Goal: Task Accomplishment & Management: Use online tool/utility

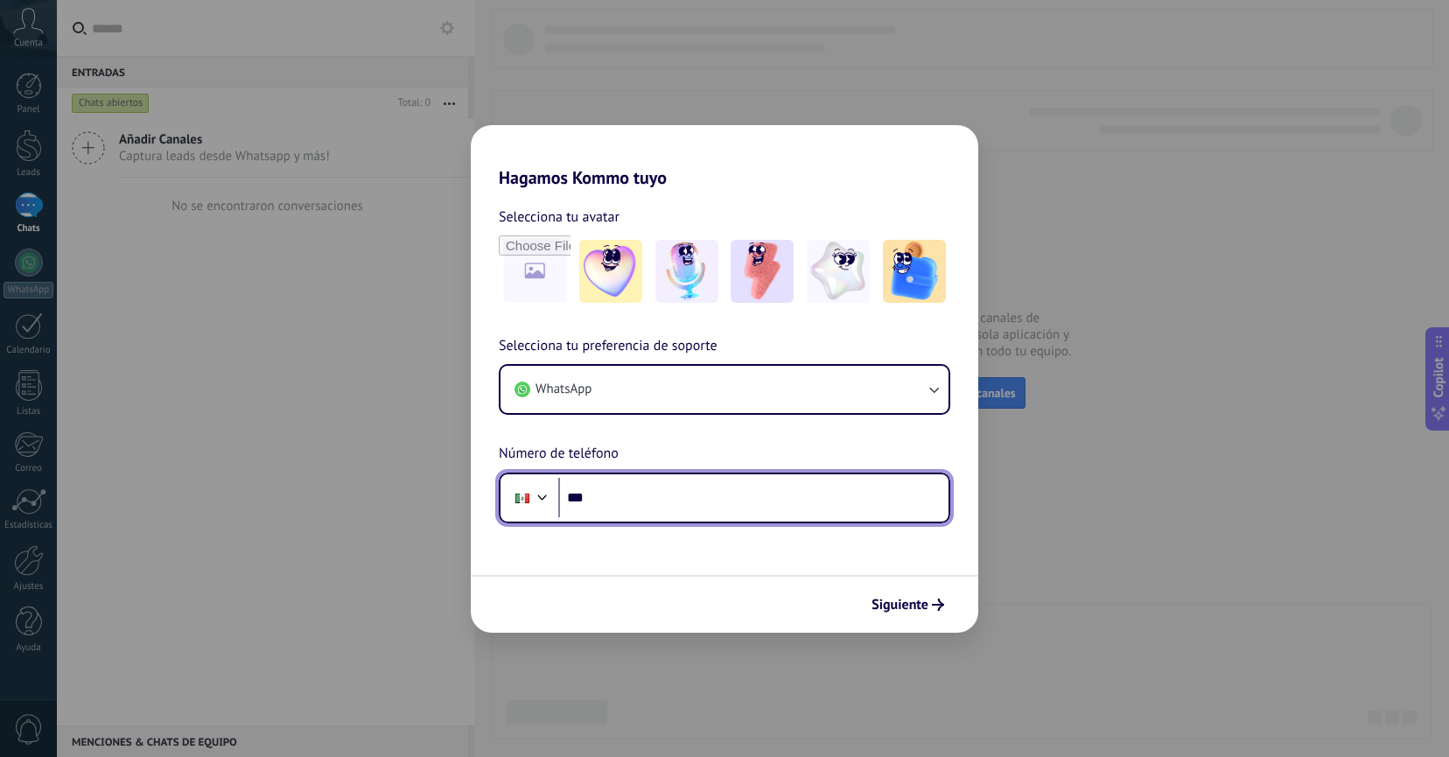
click at [657, 500] on input "***" at bounding box center [753, 498] width 390 height 40
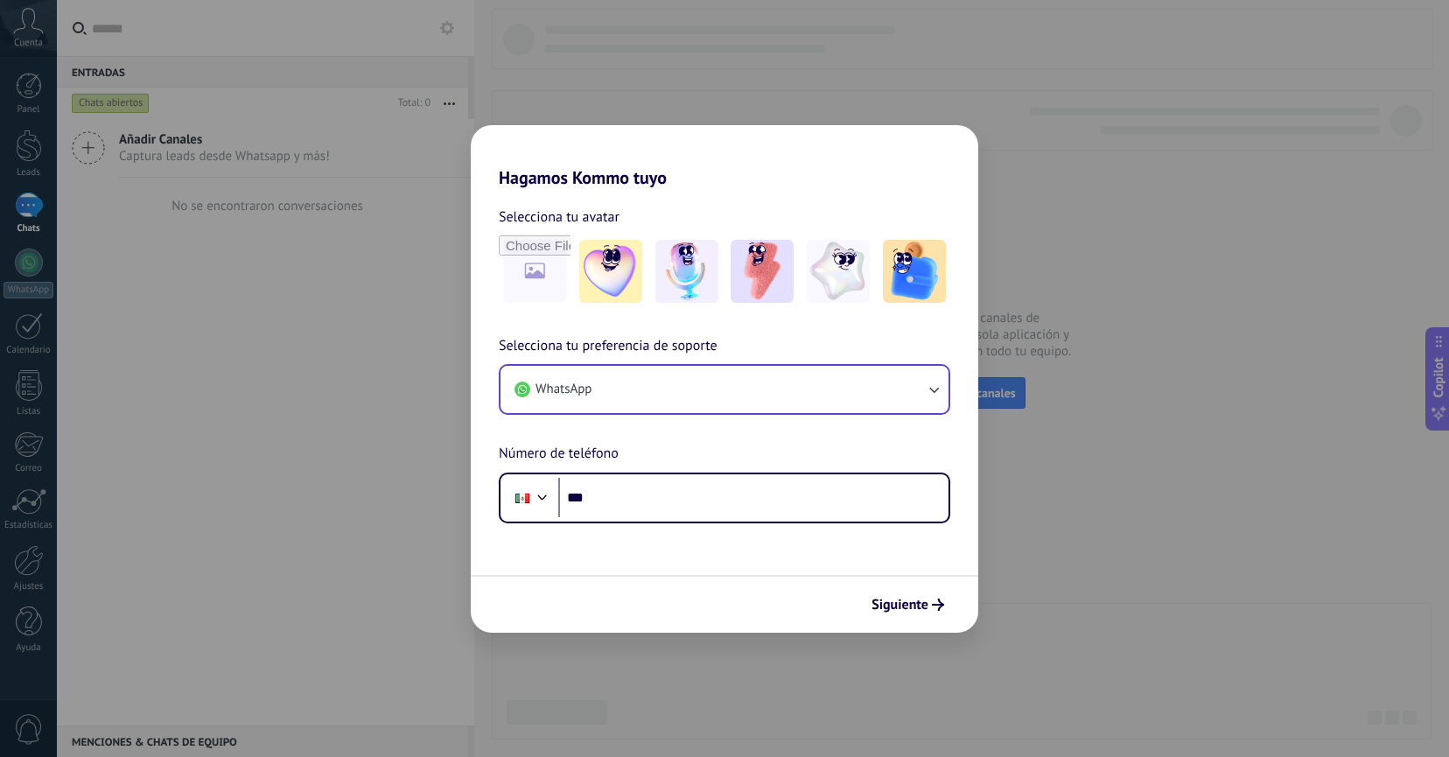
click at [721, 395] on button "WhatsApp" at bounding box center [725, 389] width 448 height 47
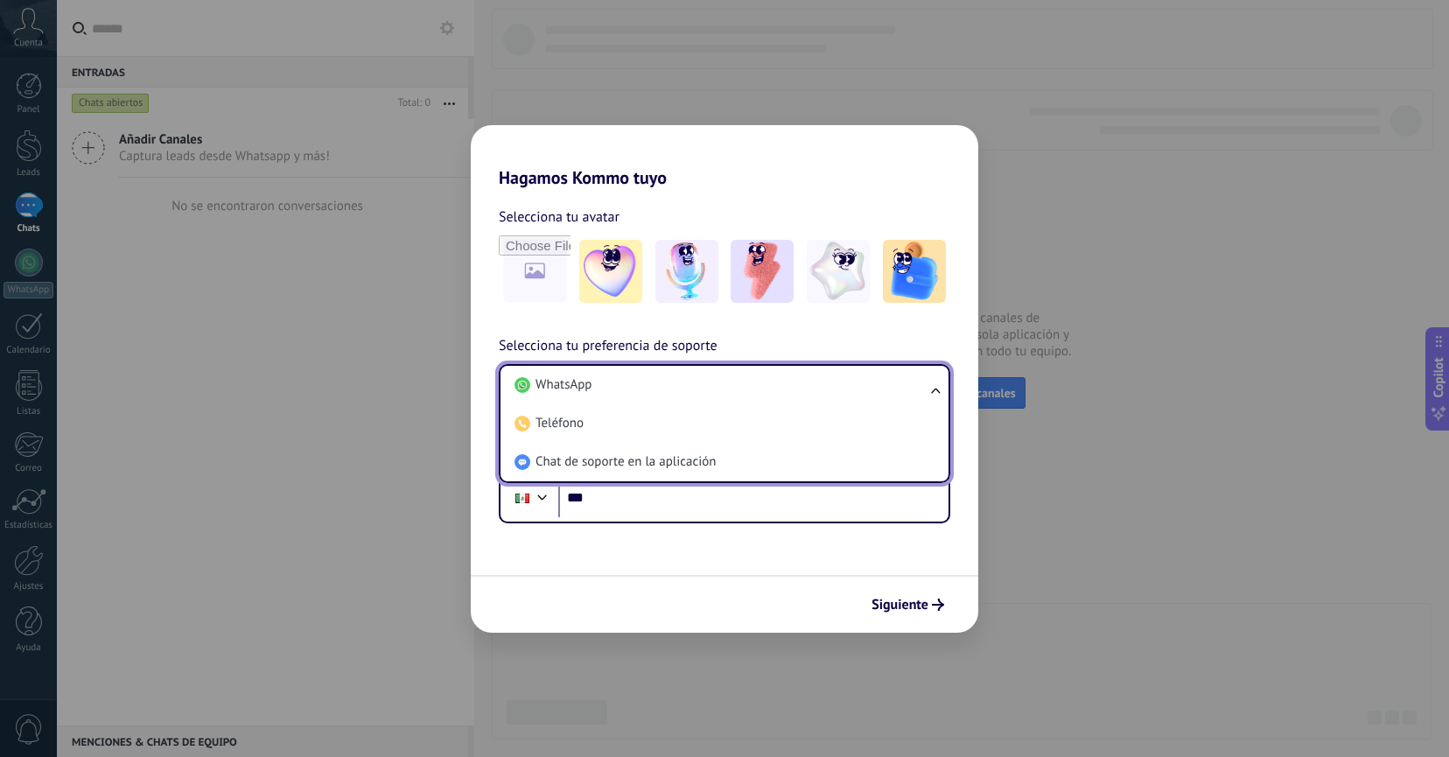
click at [759, 207] on div "Selecciona tu avatar" at bounding box center [725, 217] width 452 height 23
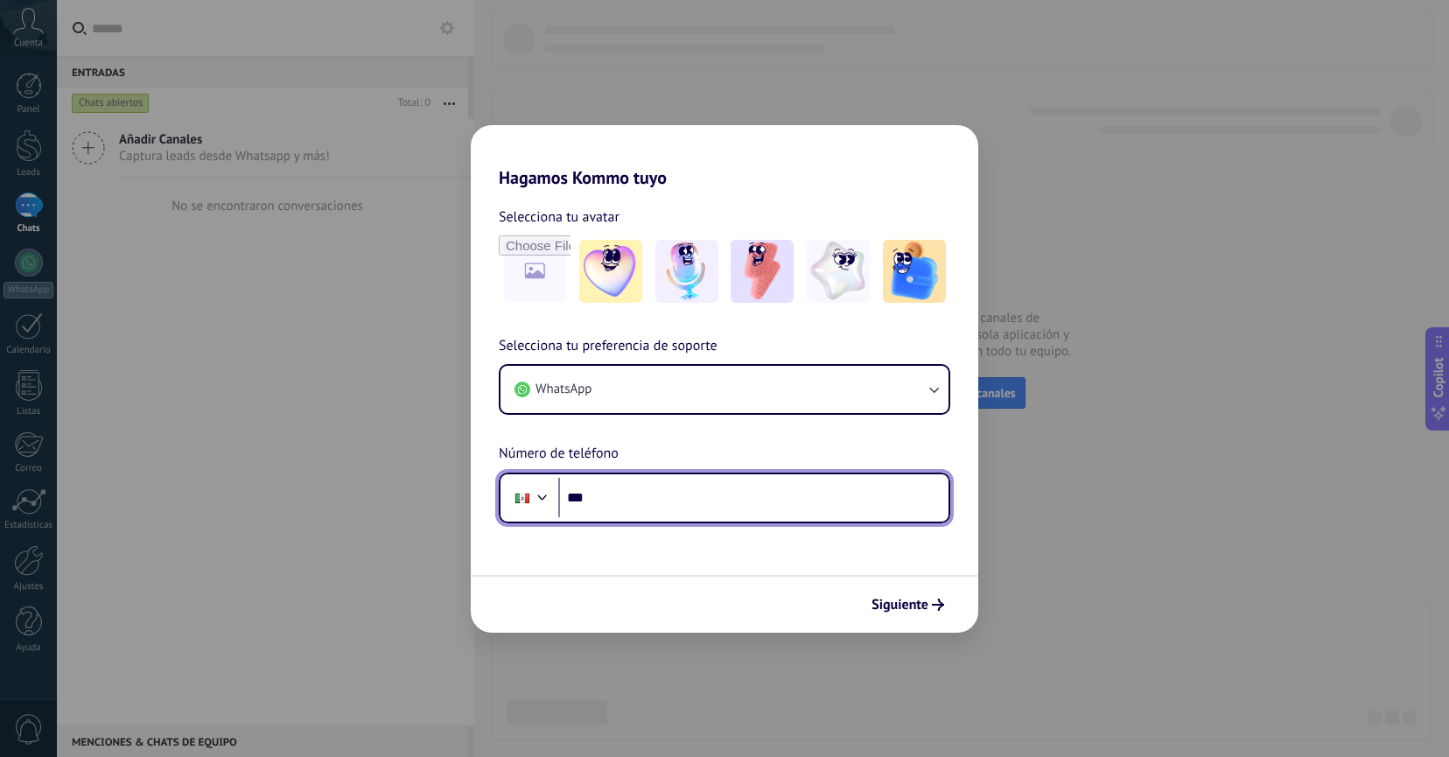
click at [625, 494] on input "***" at bounding box center [753, 498] width 390 height 40
type input "**********"
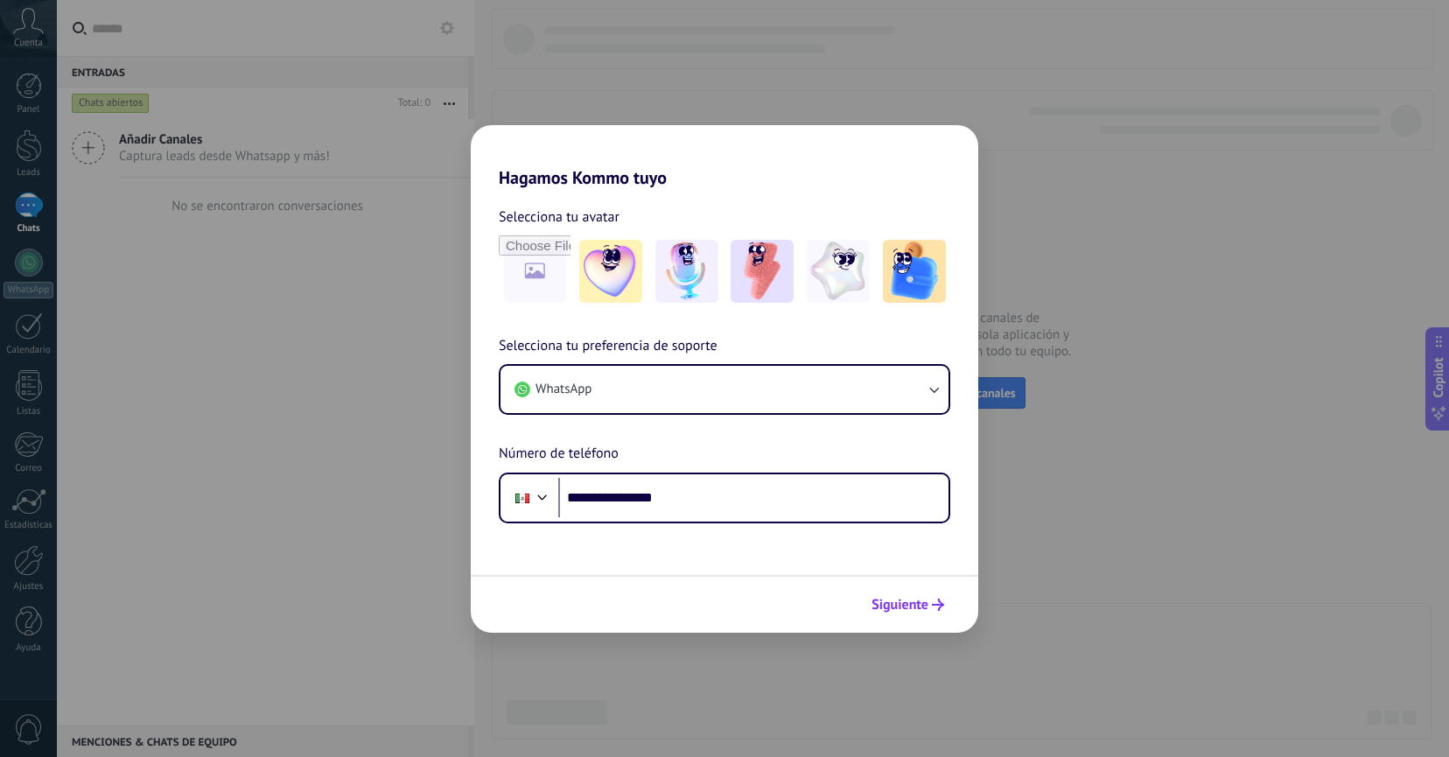
click at [908, 602] on span "Siguiente" at bounding box center [900, 605] width 57 height 12
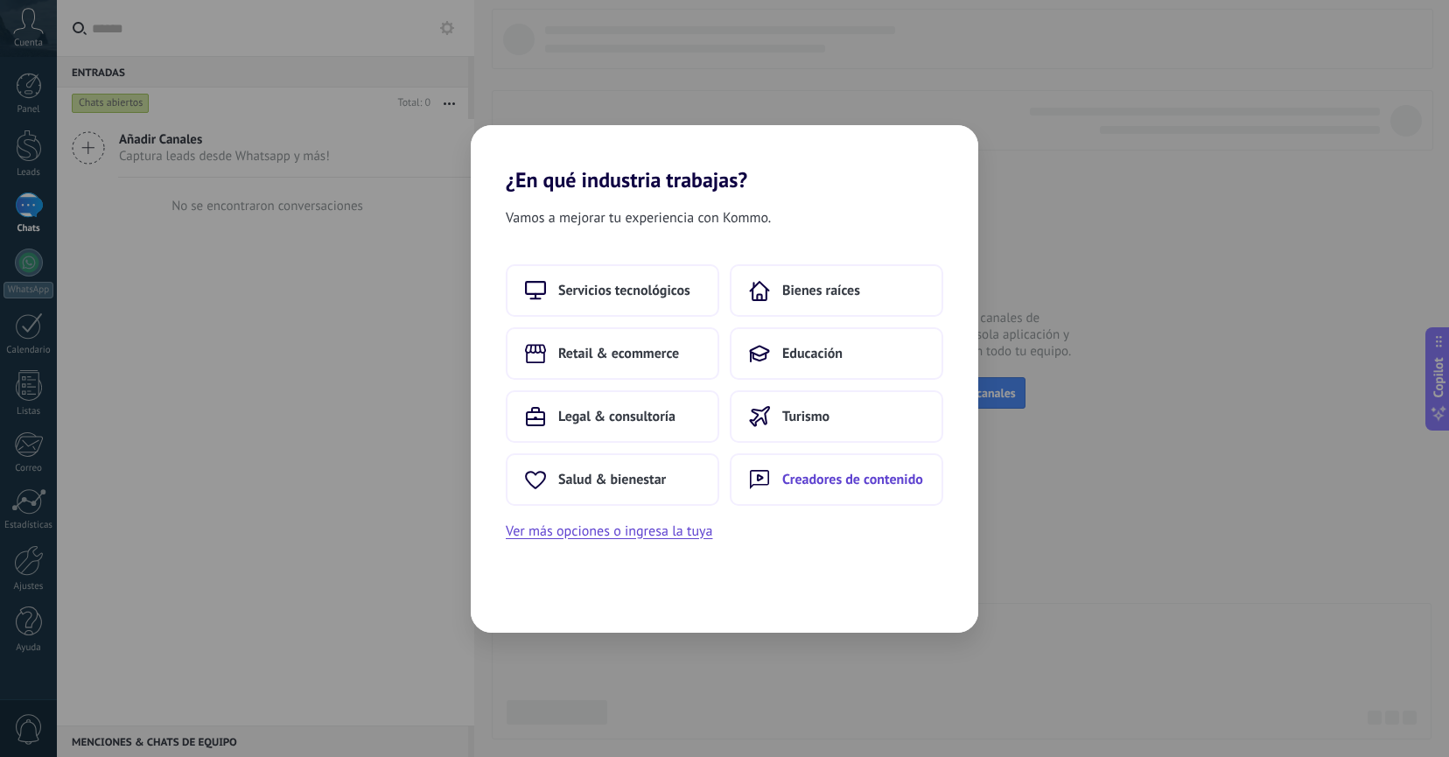
click at [806, 479] on span "Creadores de contenido" at bounding box center [852, 480] width 141 height 18
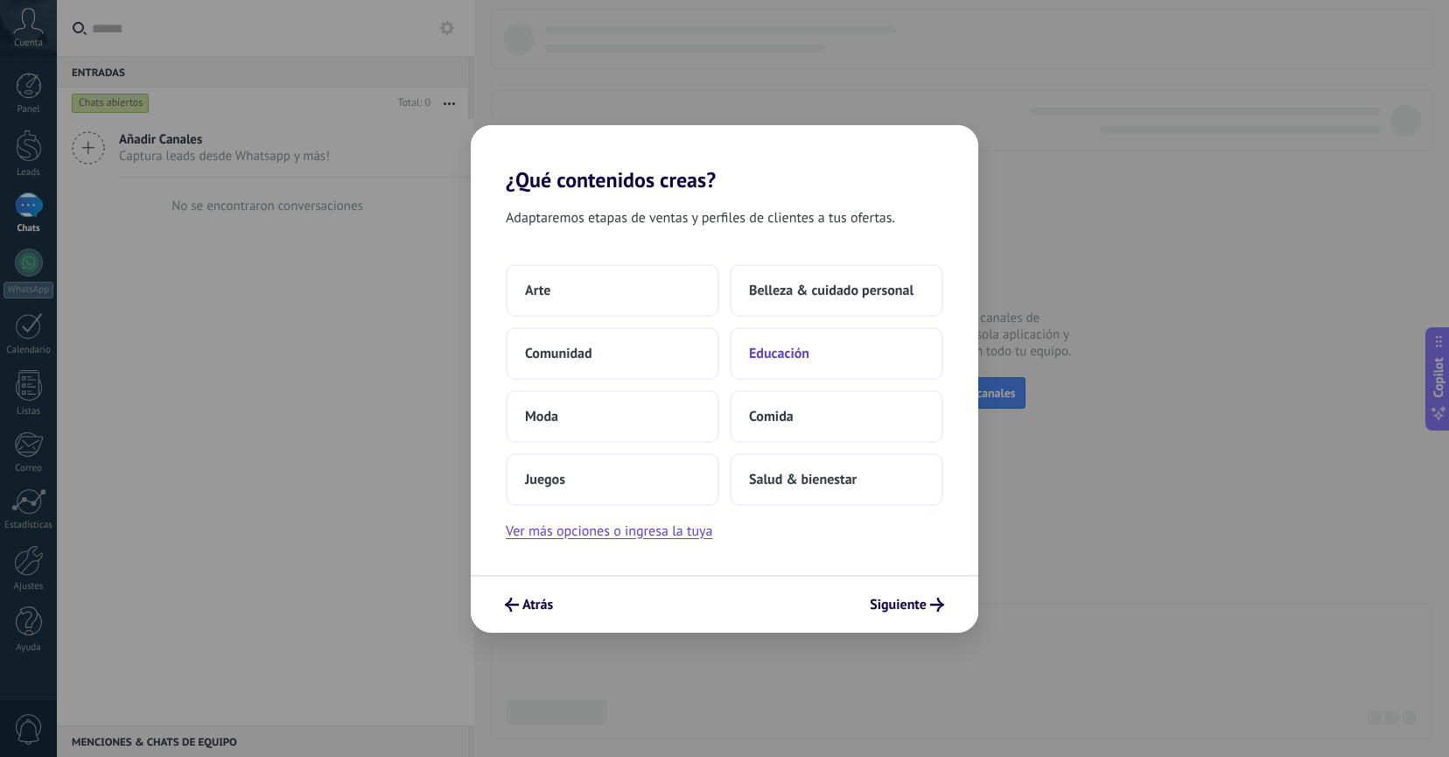
click at [788, 355] on span "Educación" at bounding box center [779, 354] width 60 height 18
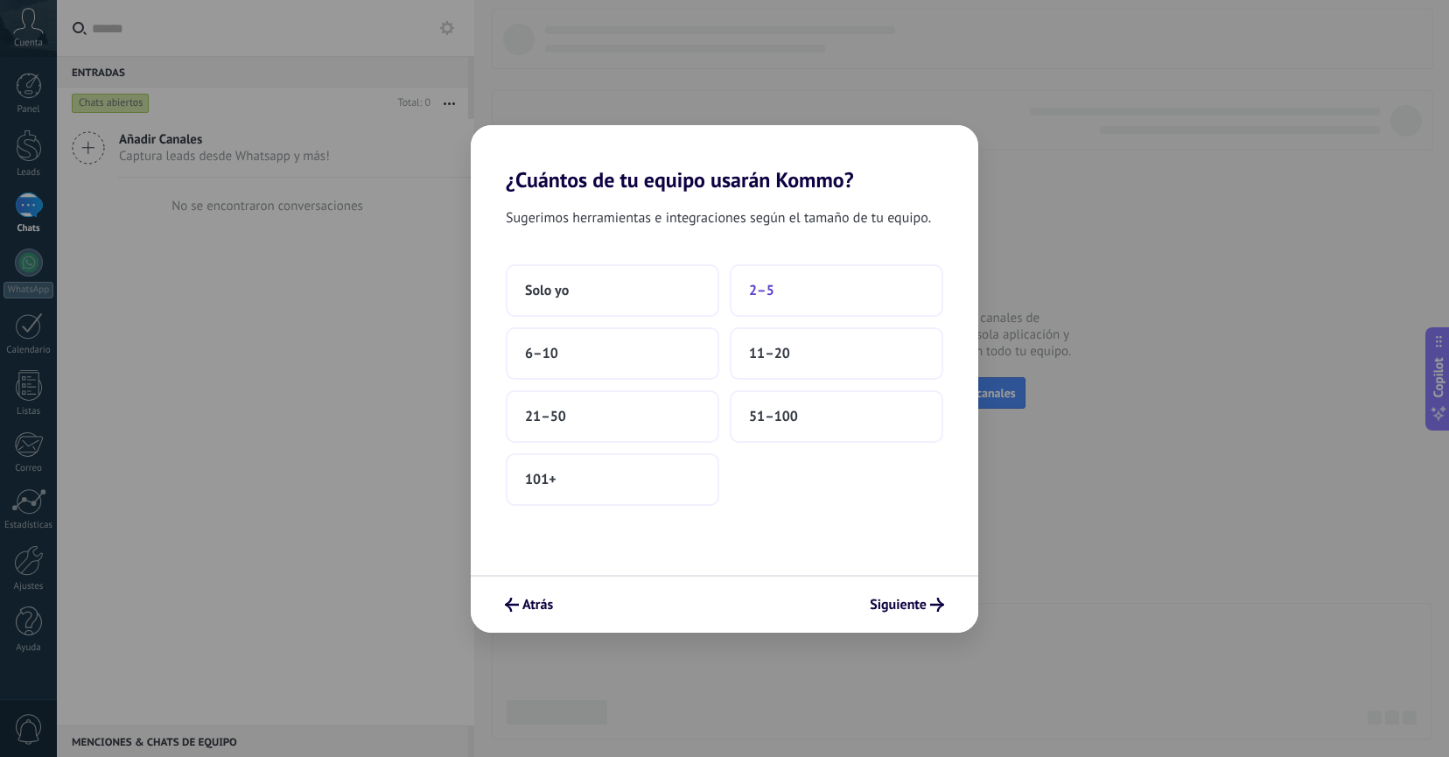
click at [766, 291] on span "2–5" at bounding box center [761, 291] width 25 height 18
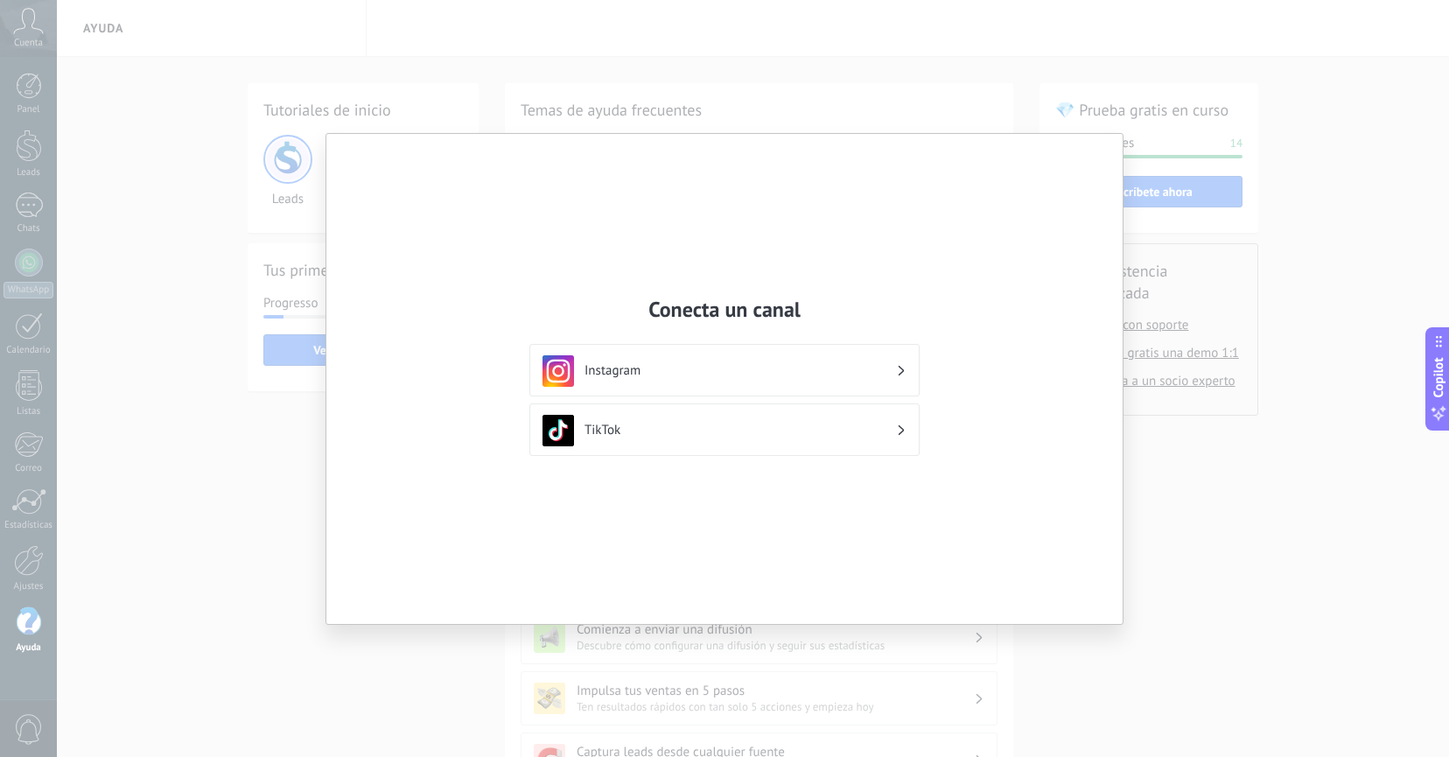
click at [1049, 365] on div "Conecta un canal Instagram TikTok" at bounding box center [724, 379] width 796 height 490
click at [784, 439] on div "TikTok" at bounding box center [725, 431] width 364 height 32
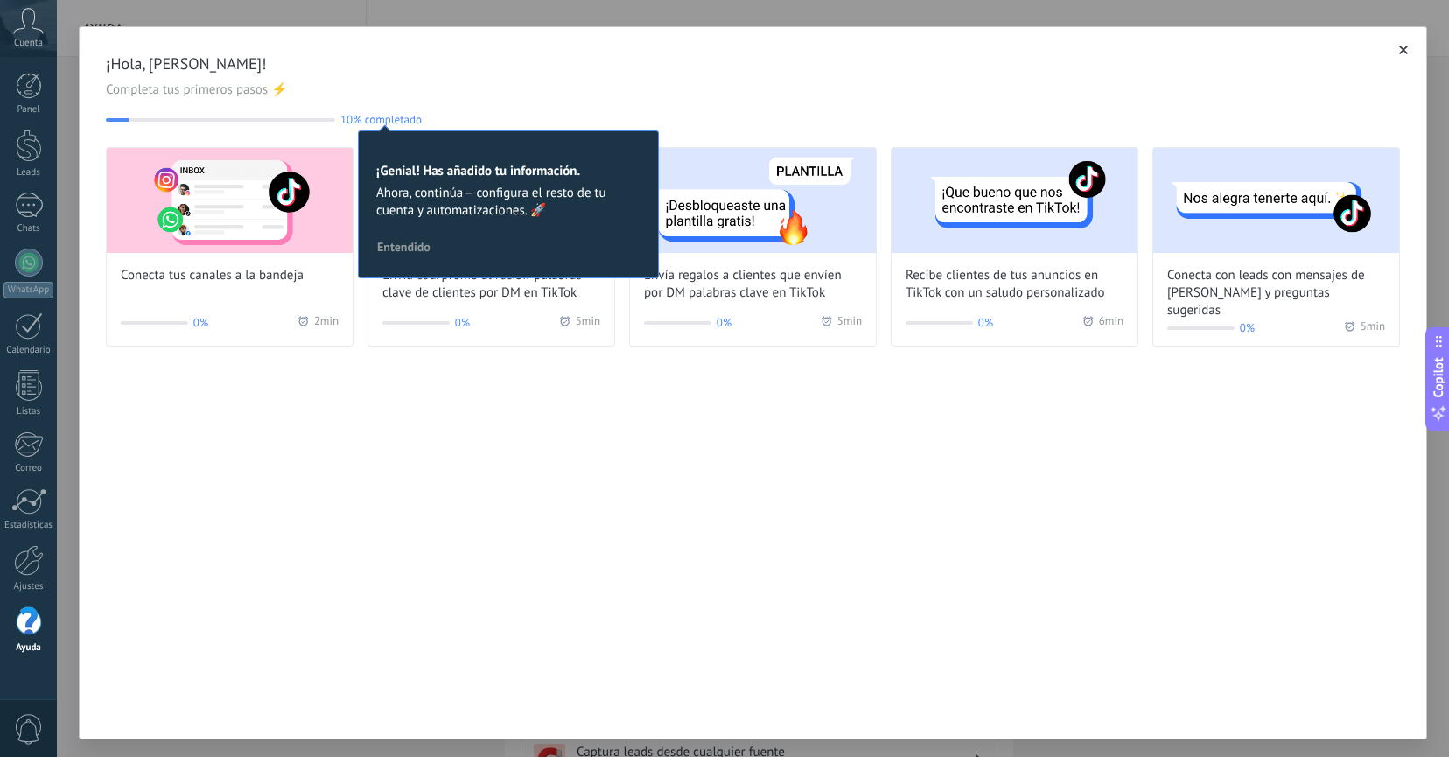
scroll to position [9, 0]
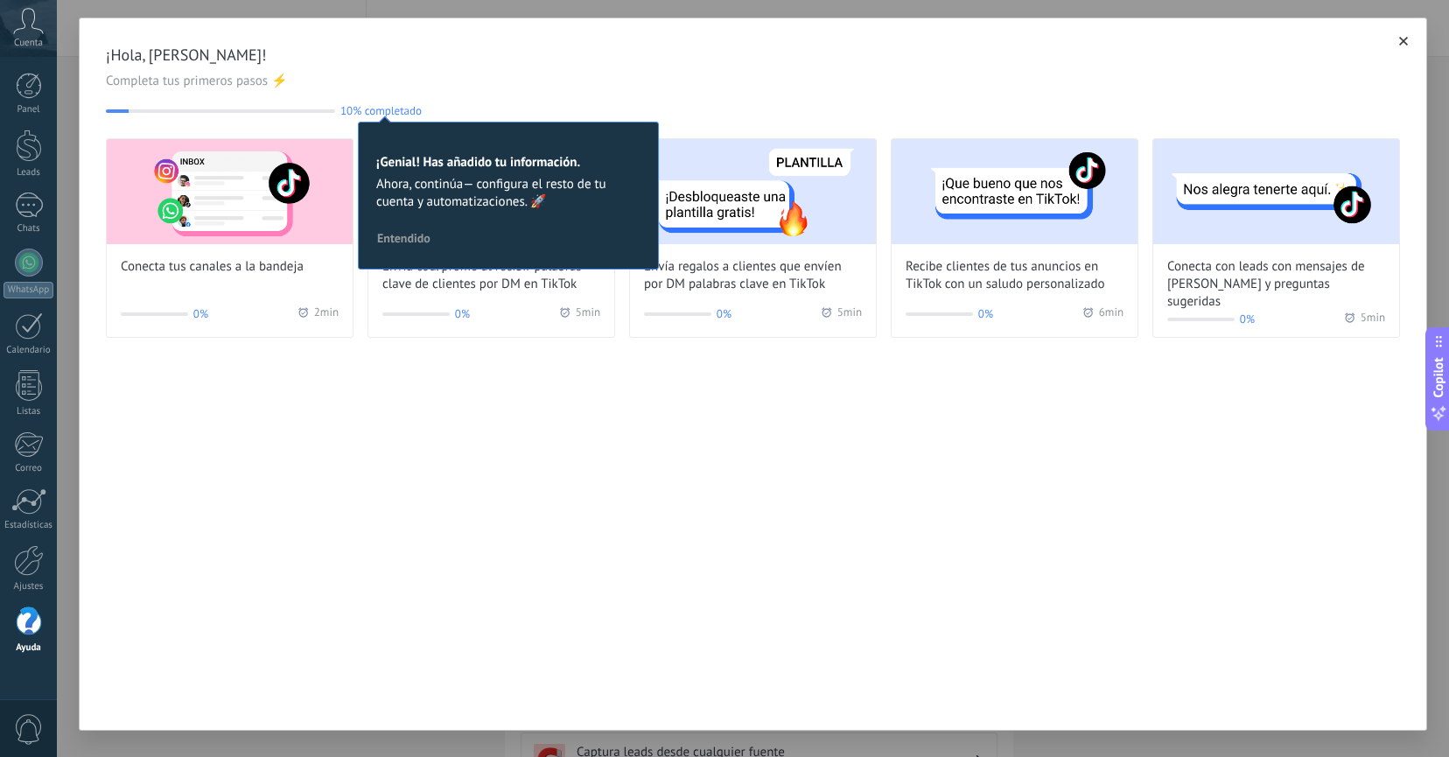
click at [620, 60] on span "¡Hola, [PERSON_NAME]!" at bounding box center [753, 55] width 1295 height 21
click at [606, 70] on div "¡Hola, [PERSON_NAME]! Completa tus primeros pasos ⚡ 10% completado 10 ¡Genial! …" at bounding box center [753, 81] width 1295 height 73
click at [426, 244] on span "Entendido" at bounding box center [403, 238] width 53 height 12
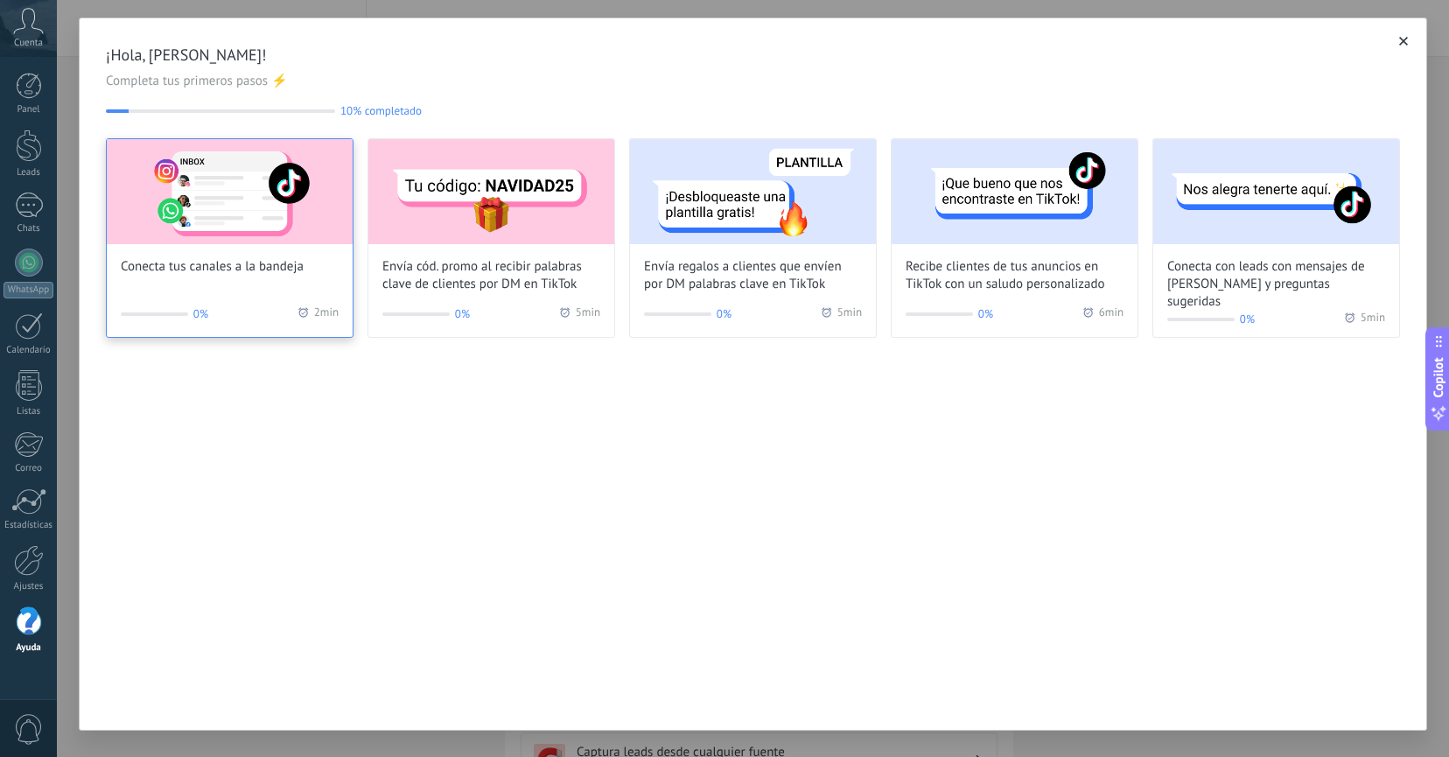
click at [244, 269] on span "Conecta tus canales a la bandeja" at bounding box center [212, 267] width 183 height 18
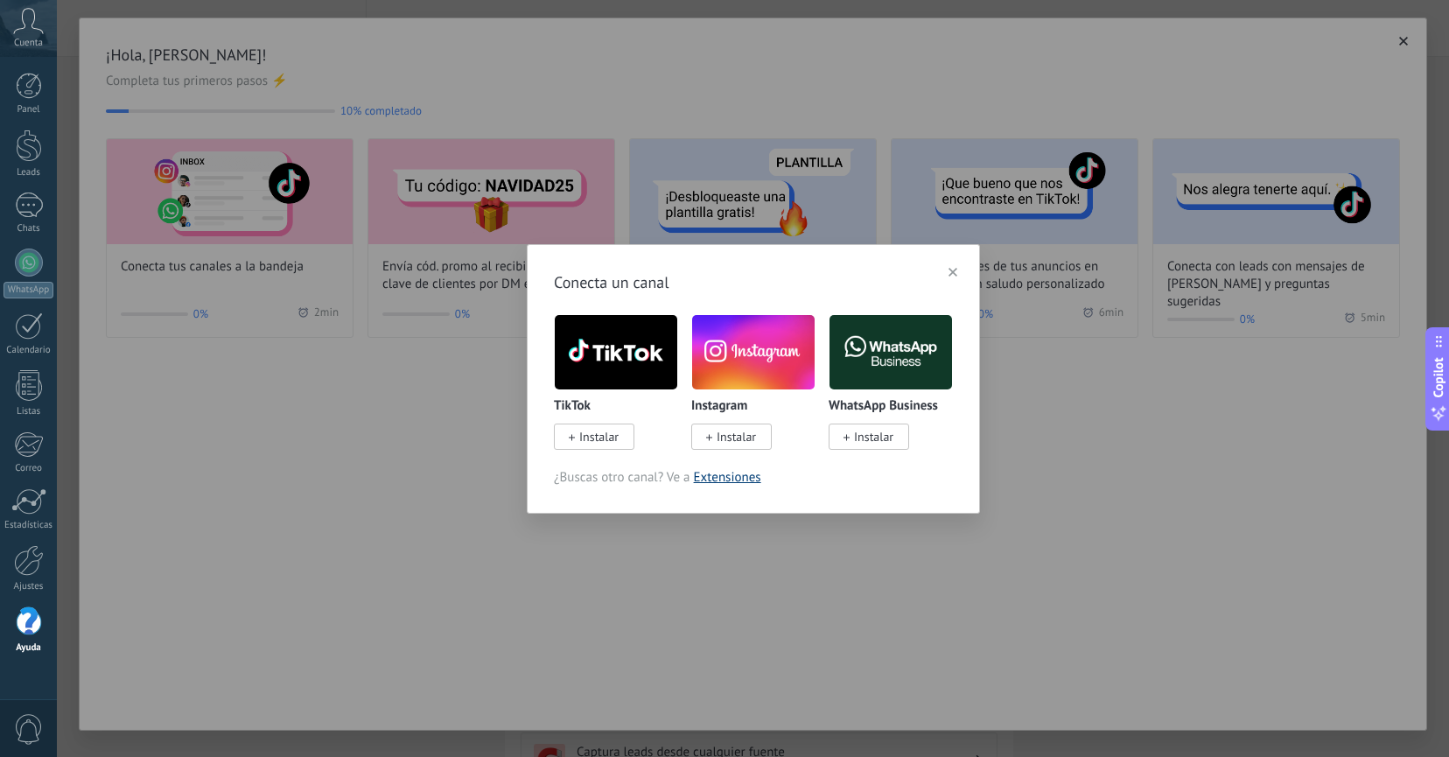
click at [715, 476] on link "Extensiones" at bounding box center [727, 477] width 67 height 17
